Goal: Find specific page/section: Find specific page/section

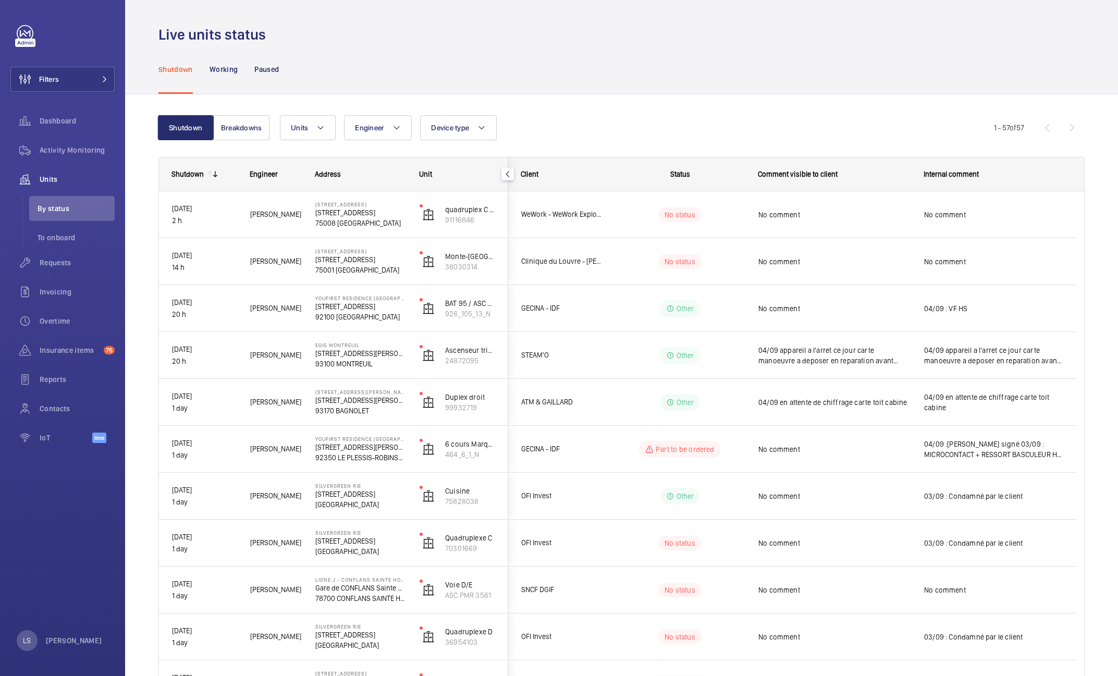
drag, startPoint x: 535, startPoint y: 133, endPoint x: 520, endPoint y: 131, distance: 15.9
click at [520, 131] on div "Units Engineer Device type More filters Reset all filters" at bounding box center [637, 127] width 714 height 25
click at [552, 132] on div "Units Engineer Device type More filters Reset all filters" at bounding box center [637, 127] width 714 height 25
